Goal: Check status: Check status

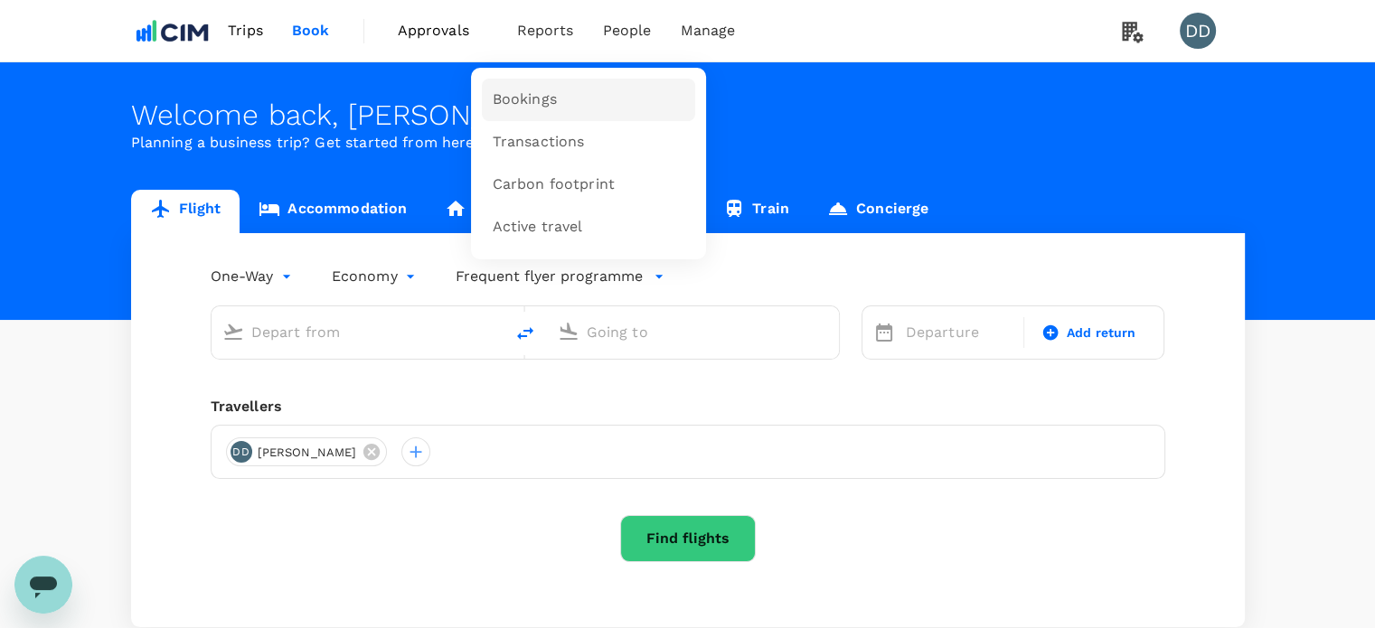
click at [544, 102] on span "Bookings" at bounding box center [525, 100] width 64 height 21
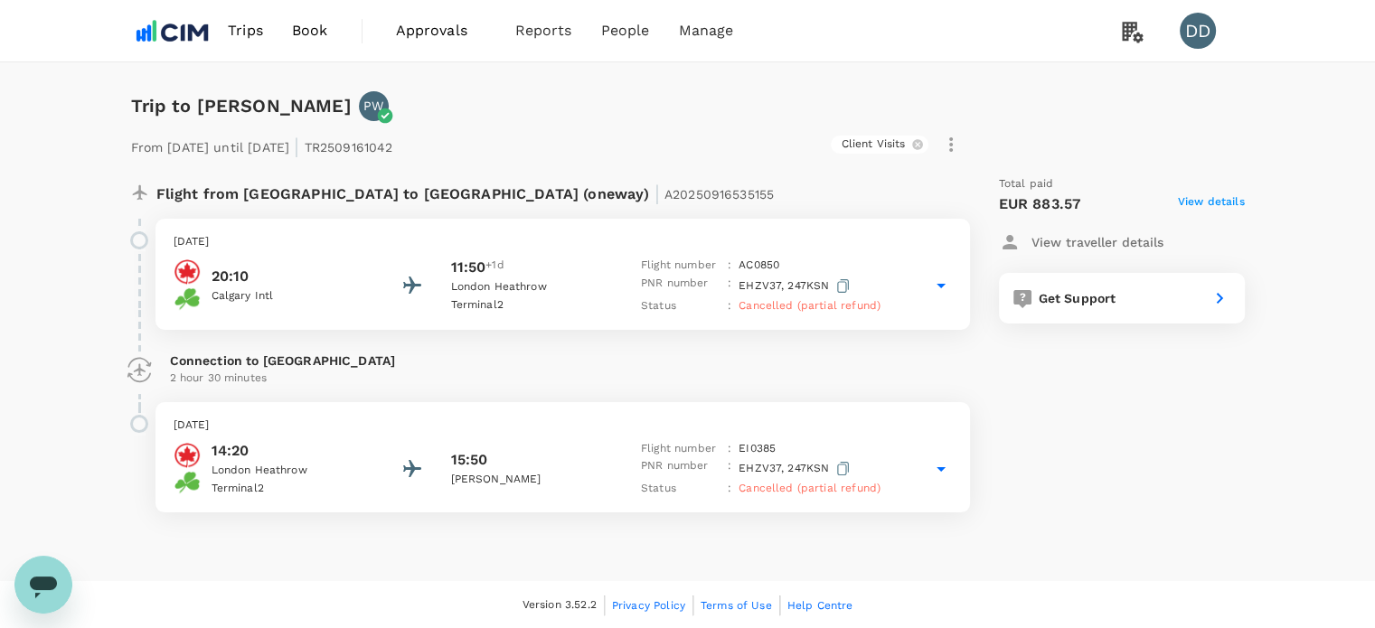
click at [1215, 200] on span "View details" at bounding box center [1211, 204] width 67 height 22
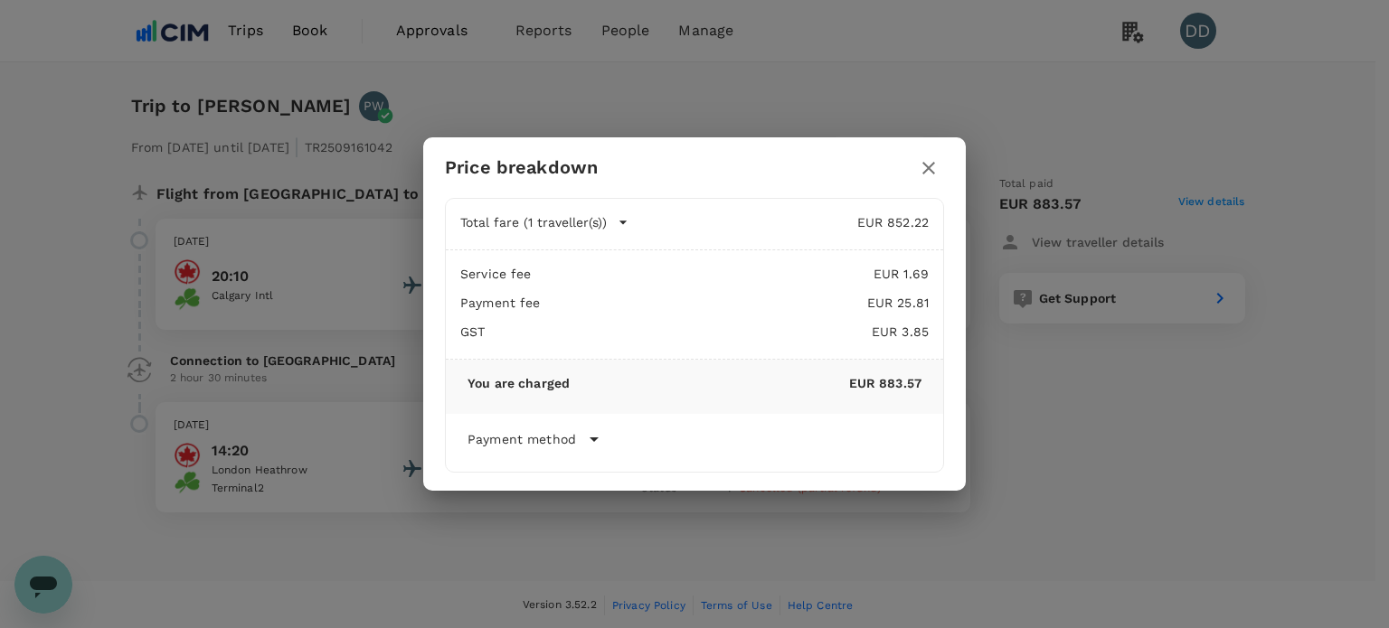
click at [599, 446] on icon at bounding box center [594, 440] width 22 height 22
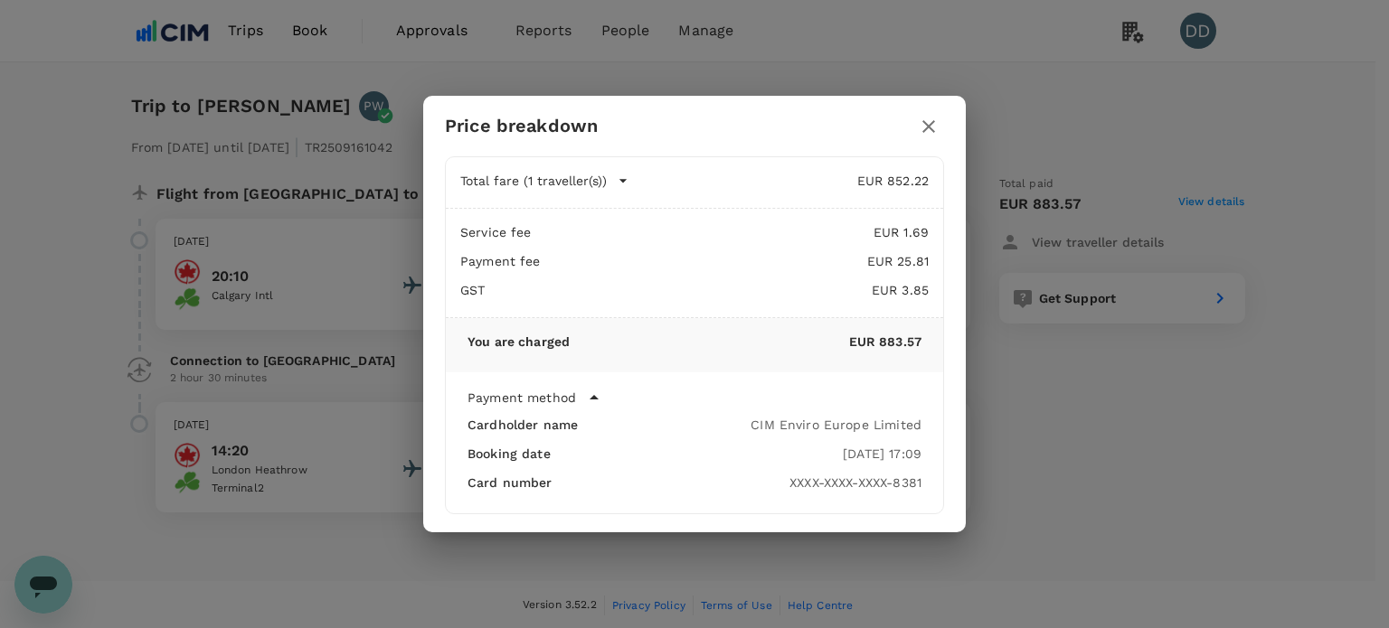
click at [939, 129] on icon "button" at bounding box center [929, 127] width 22 height 22
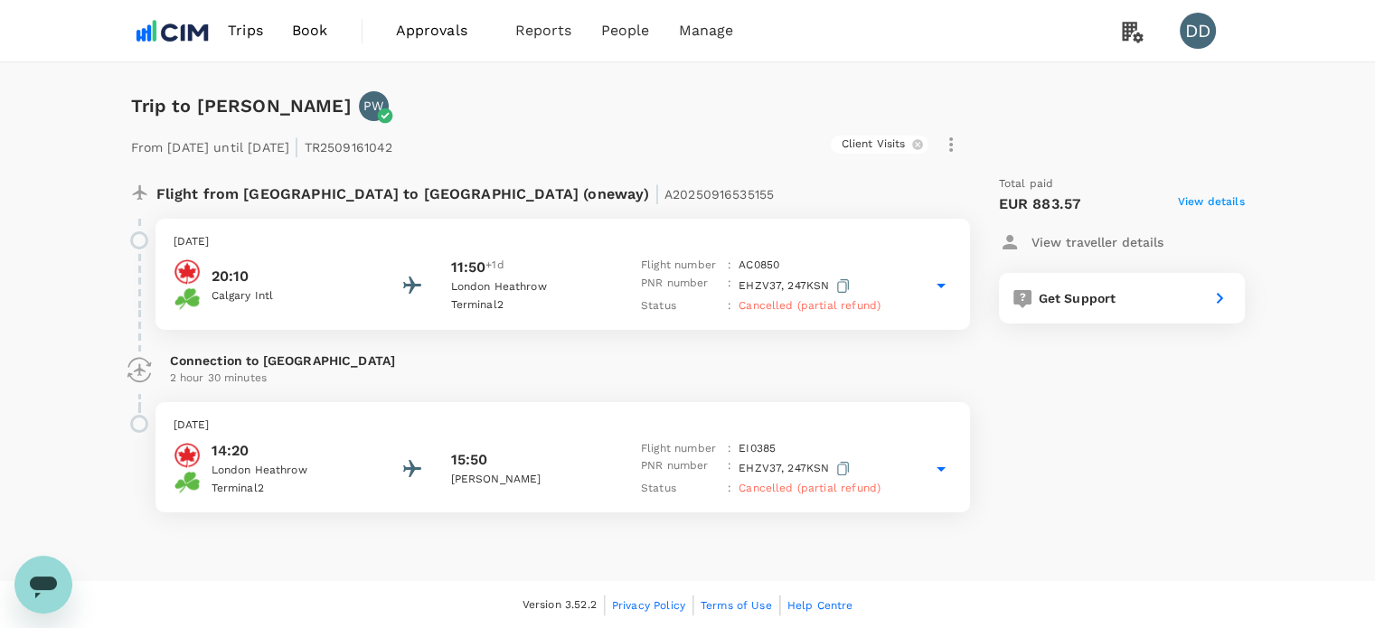
click at [816, 486] on span "Cancelled (partial refund)" at bounding box center [810, 488] width 142 height 13
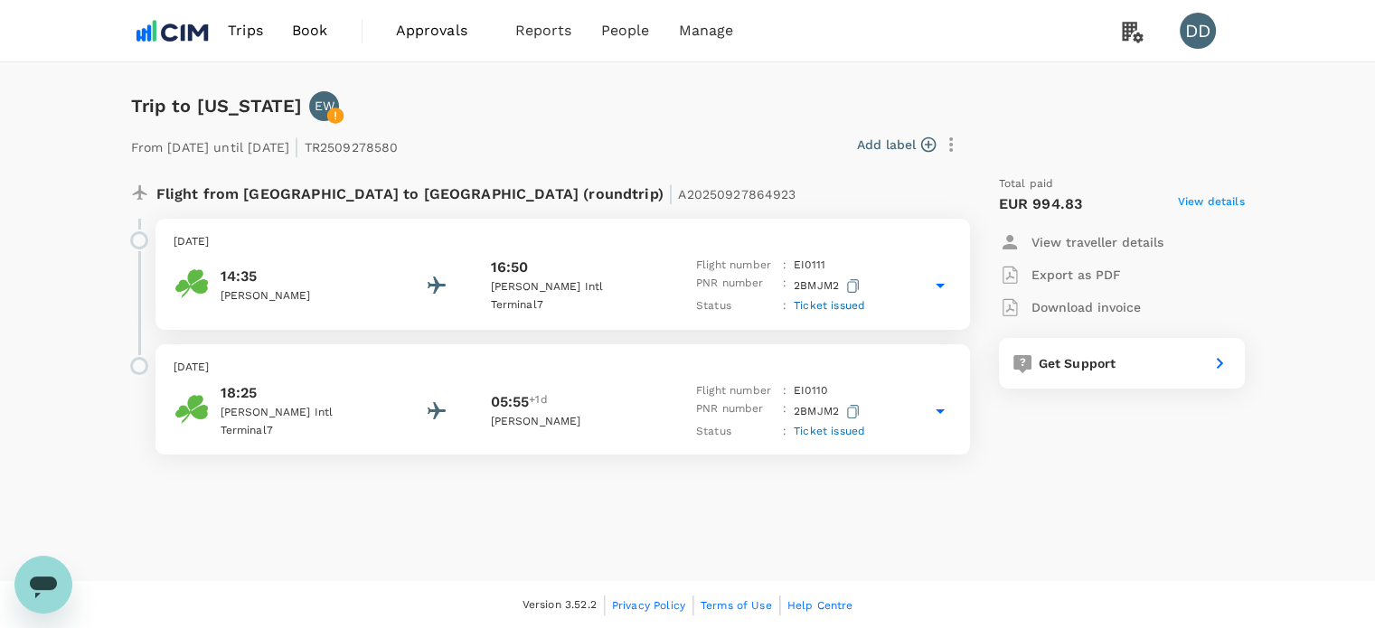
click at [1229, 199] on span "View details" at bounding box center [1211, 204] width 67 height 22
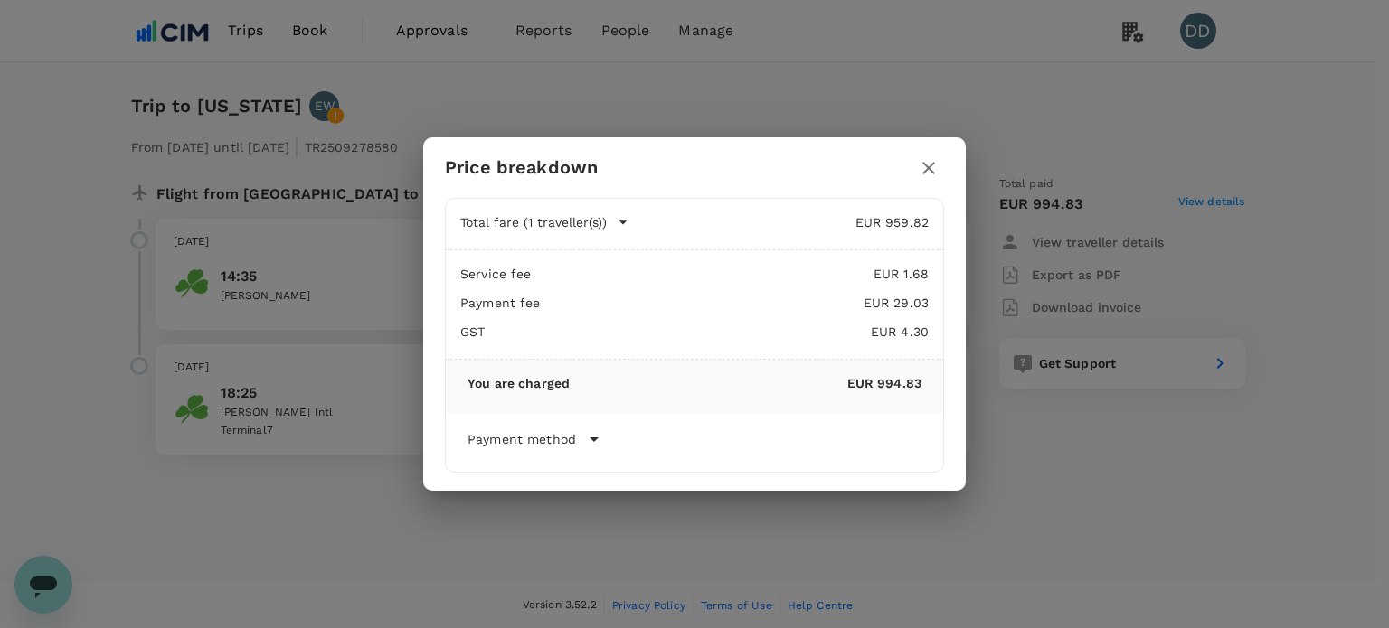
click at [931, 165] on icon "button" at bounding box center [928, 168] width 13 height 13
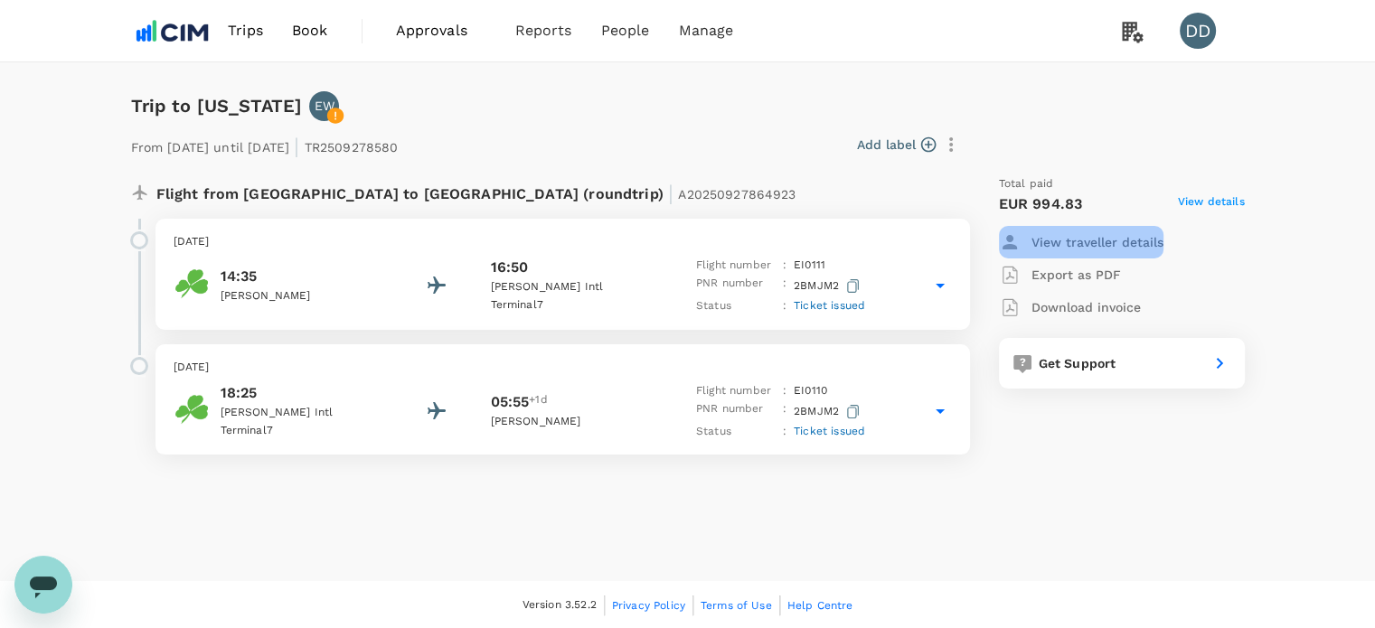
click at [1050, 241] on p "View traveller details" at bounding box center [1098, 242] width 132 height 18
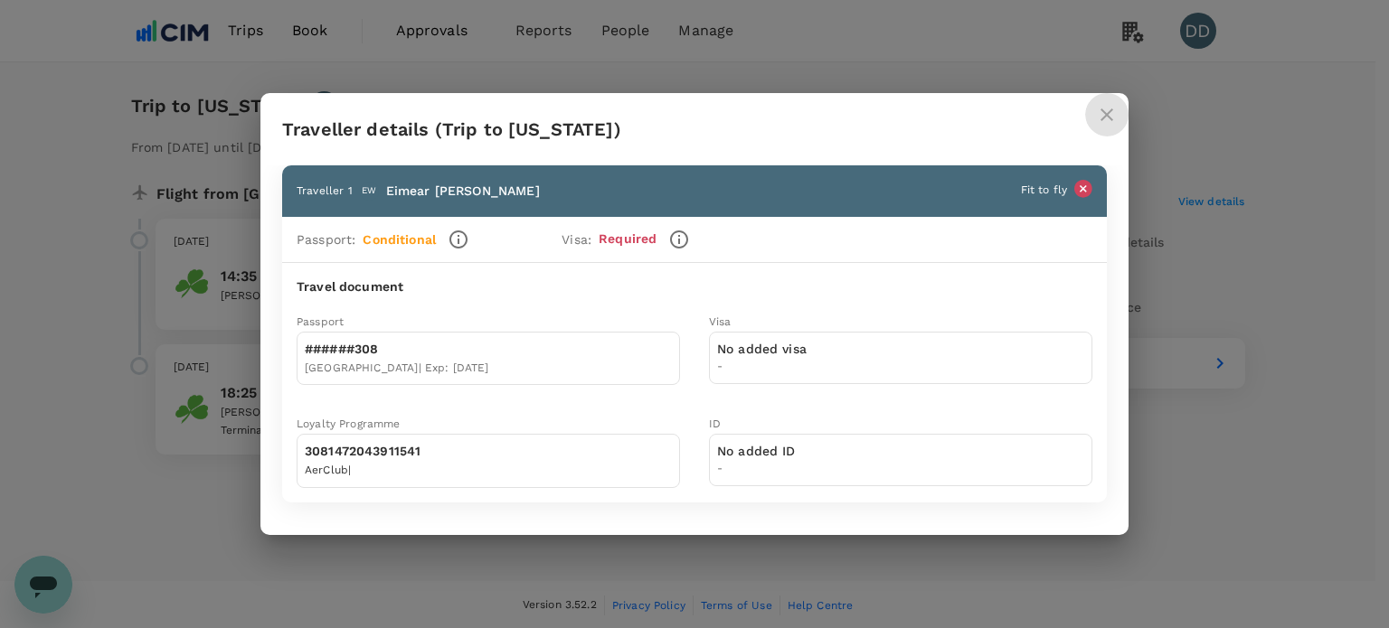
click at [1110, 121] on icon "close" at bounding box center [1106, 114] width 13 height 13
